Goal: Information Seeking & Learning: Learn about a topic

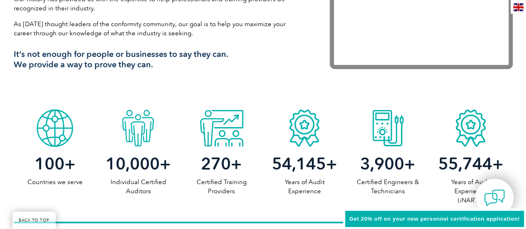
scroll to position [357, 0]
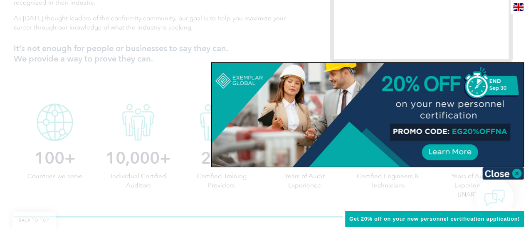
click at [517, 174] on img at bounding box center [503, 173] width 42 height 12
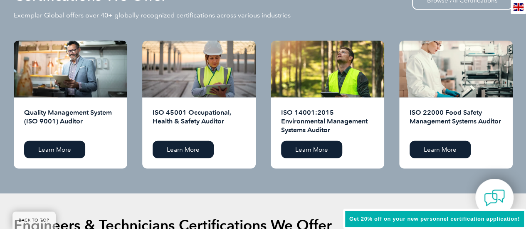
scroll to position [858, 0]
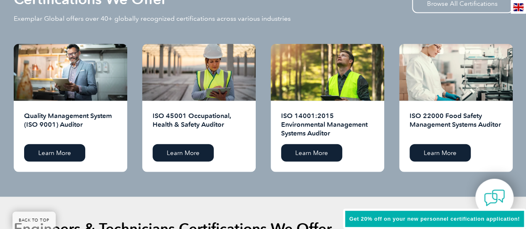
click at [301, 205] on div "Engineers & Technicians Certifications We Offer iNARTE offers certifications fo…" at bounding box center [263, 205] width 499 height 17
